Goal: Information Seeking & Learning: Understand process/instructions

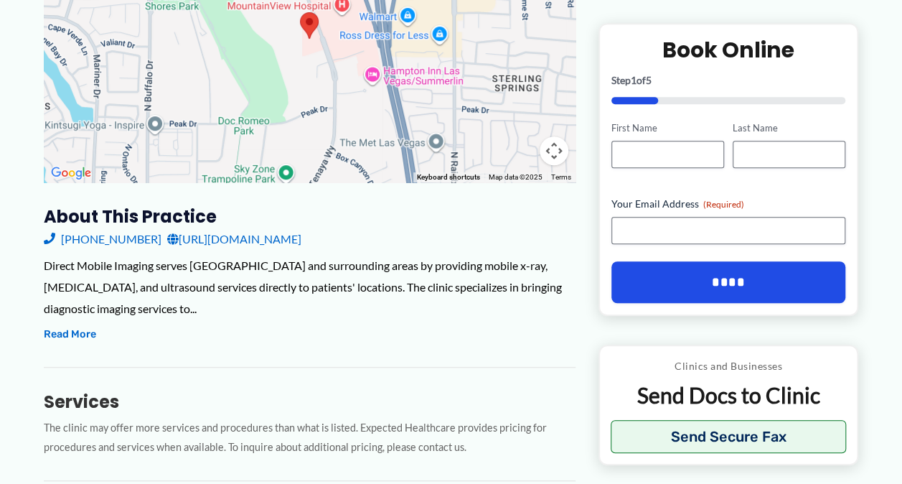
scroll to position [370, 0]
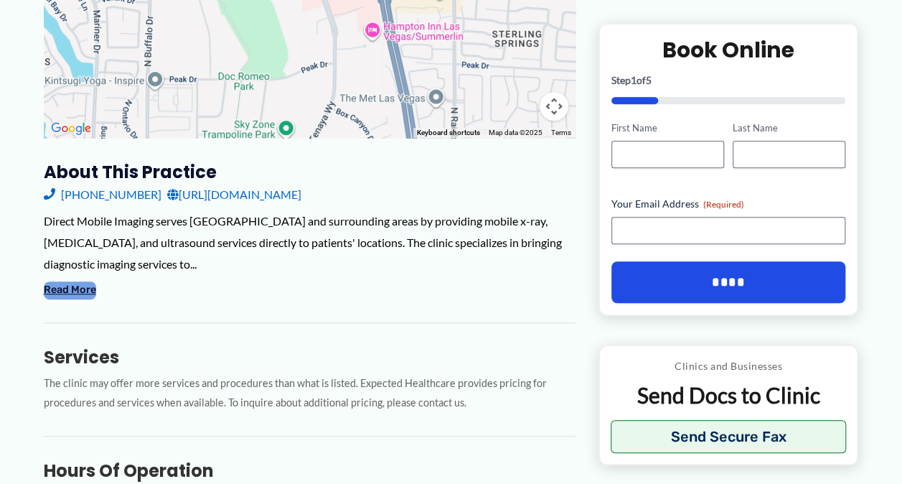
click at [60, 288] on button "Read More" at bounding box center [70, 289] width 52 height 17
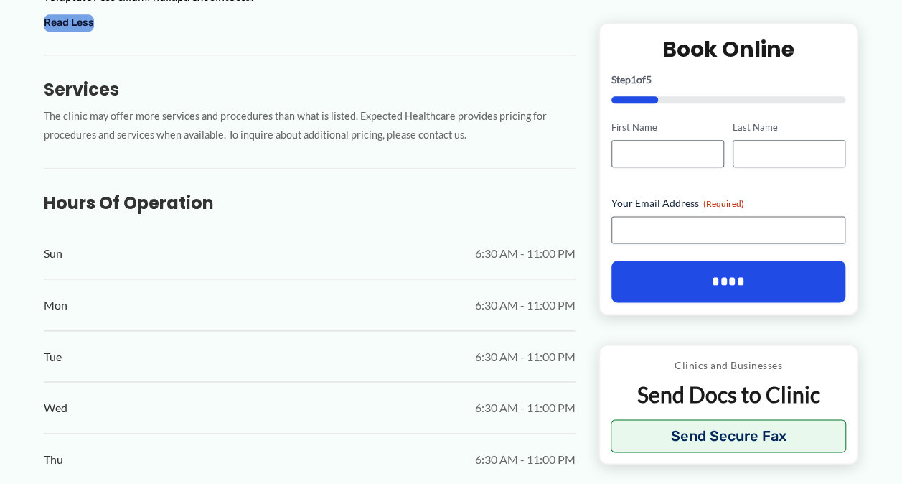
scroll to position [832, 0]
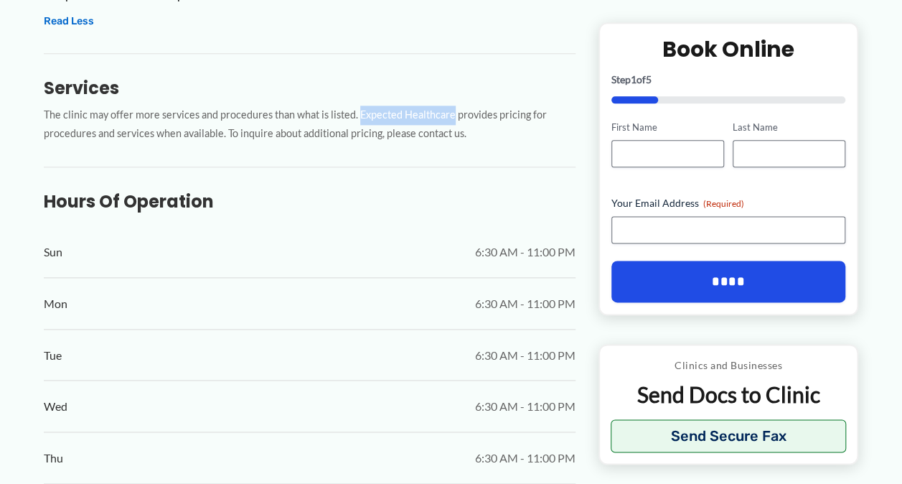
drag, startPoint x: 449, startPoint y: 114, endPoint x: 355, endPoint y: 116, distance: 94.0
click at [355, 116] on p "The clinic may offer more services and procedures than what is listed. Expected…" at bounding box center [310, 124] width 532 height 39
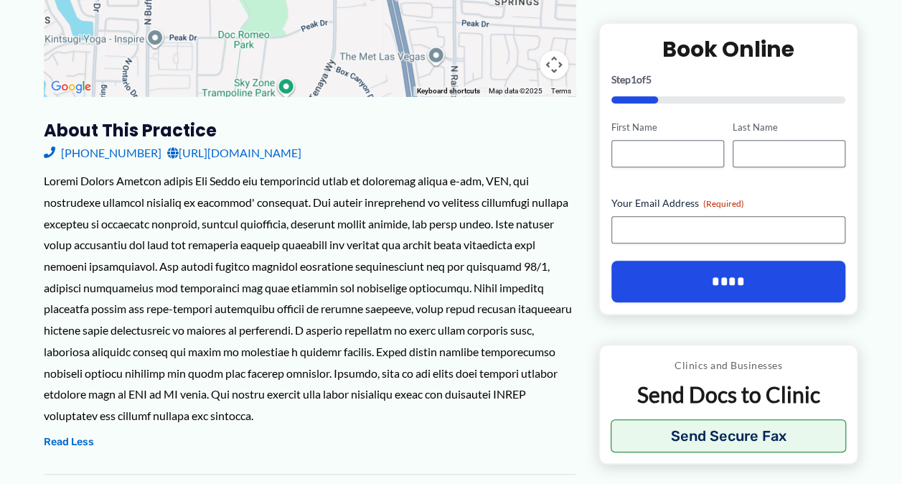
scroll to position [0, 0]
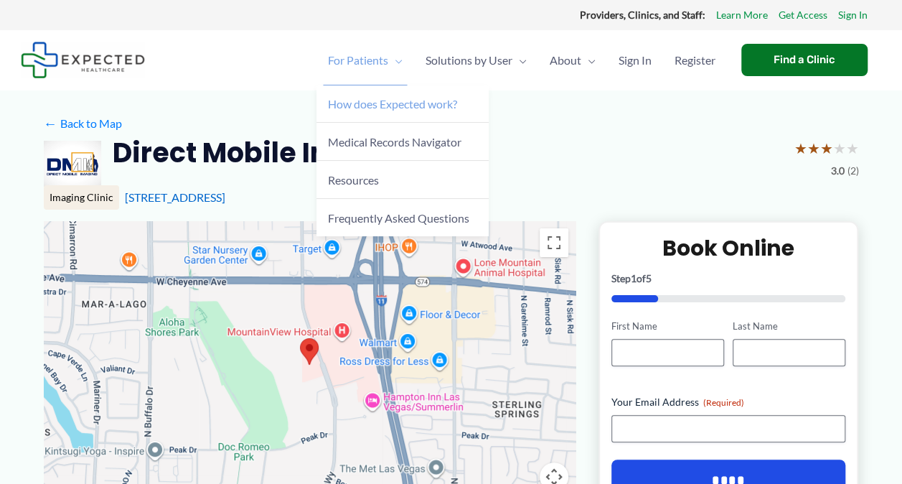
click at [359, 98] on span "How does Expected work?" at bounding box center [392, 104] width 129 height 14
